Goal: Navigation & Orientation: Find specific page/section

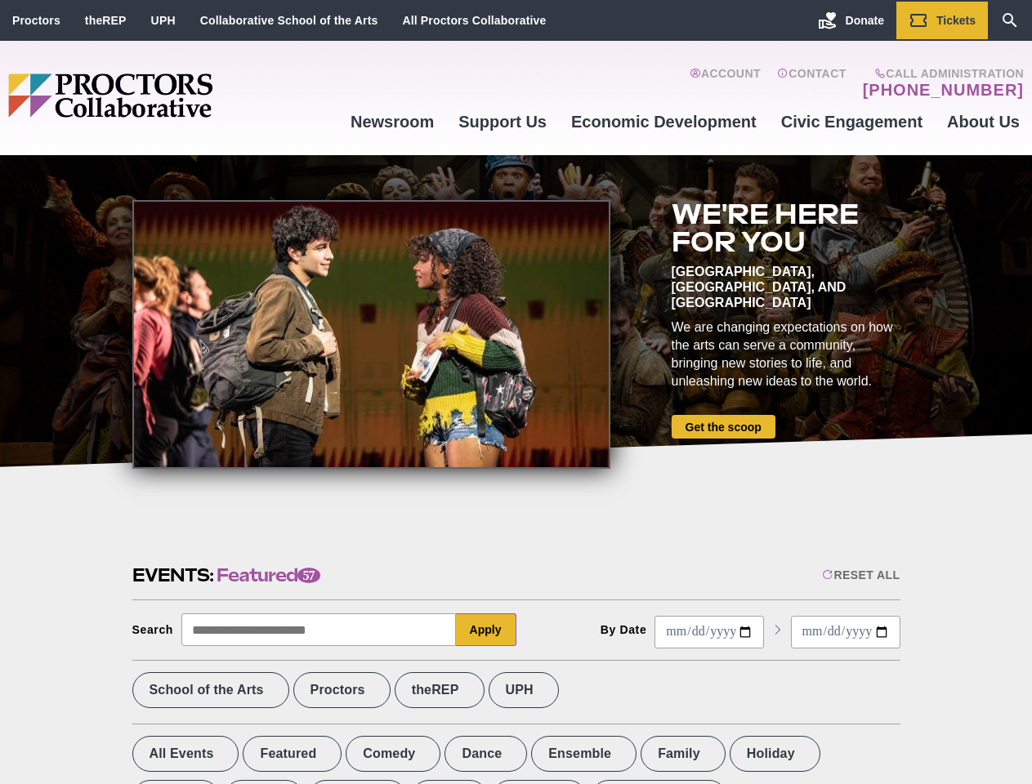
click at [515, 392] on div at bounding box center [371, 334] width 478 height 269
click at [859, 575] on div "Reset All" at bounding box center [861, 574] width 78 height 13
click at [486, 630] on button "Apply" at bounding box center [486, 629] width 60 height 33
